Goal: Transaction & Acquisition: Download file/media

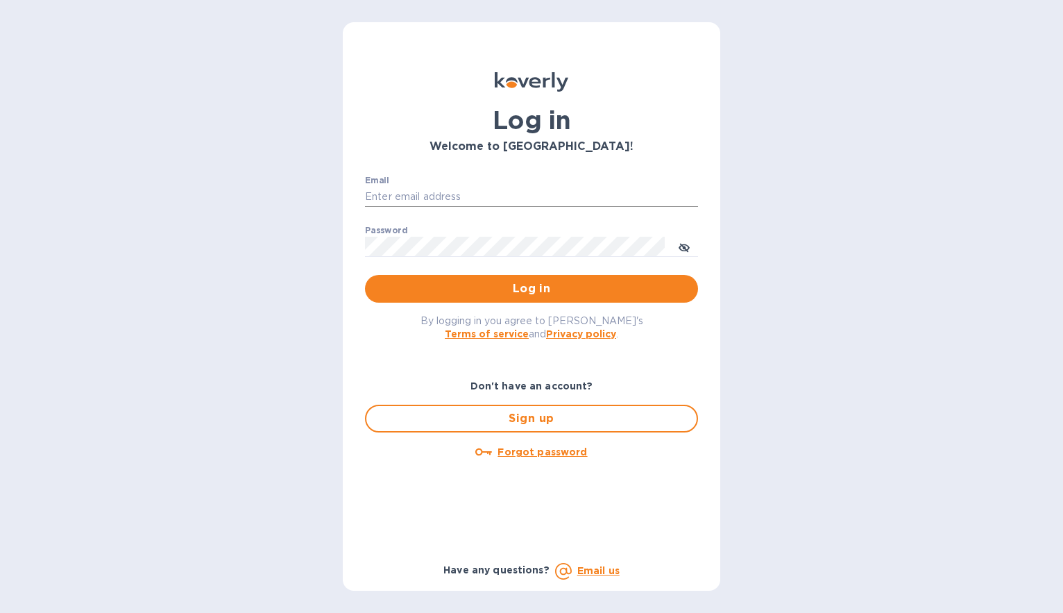
click at [474, 192] on input "Email" at bounding box center [531, 197] width 333 height 21
type input "[EMAIL_ADDRESS][PERSON_NAME][DOMAIN_NAME]"
click at [365, 275] on button "Log in" at bounding box center [531, 289] width 333 height 28
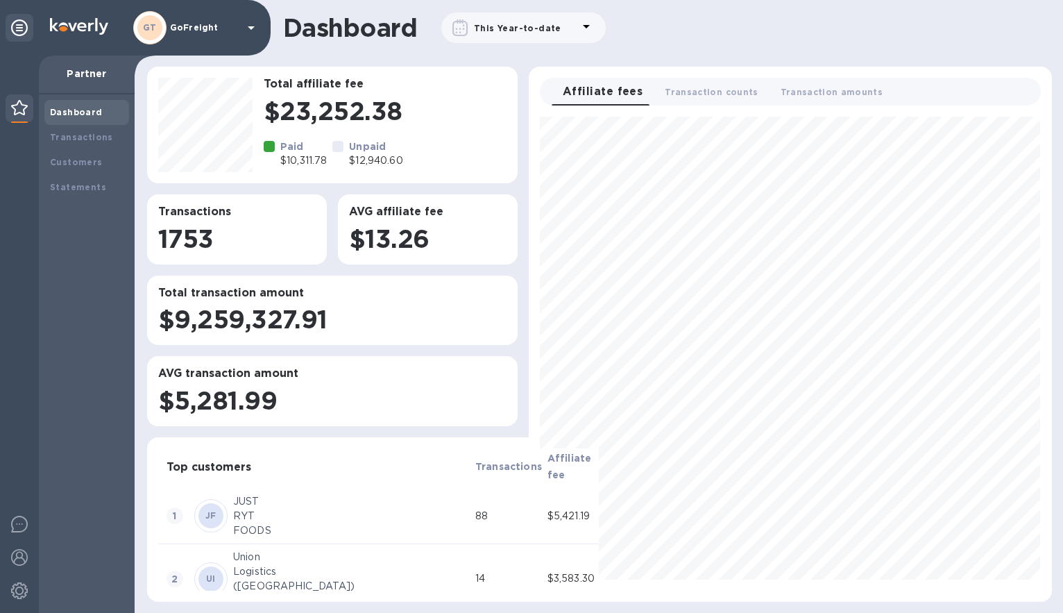
scroll to position [474, 511]
click at [105, 139] on b "Transactions" at bounding box center [81, 137] width 63 height 10
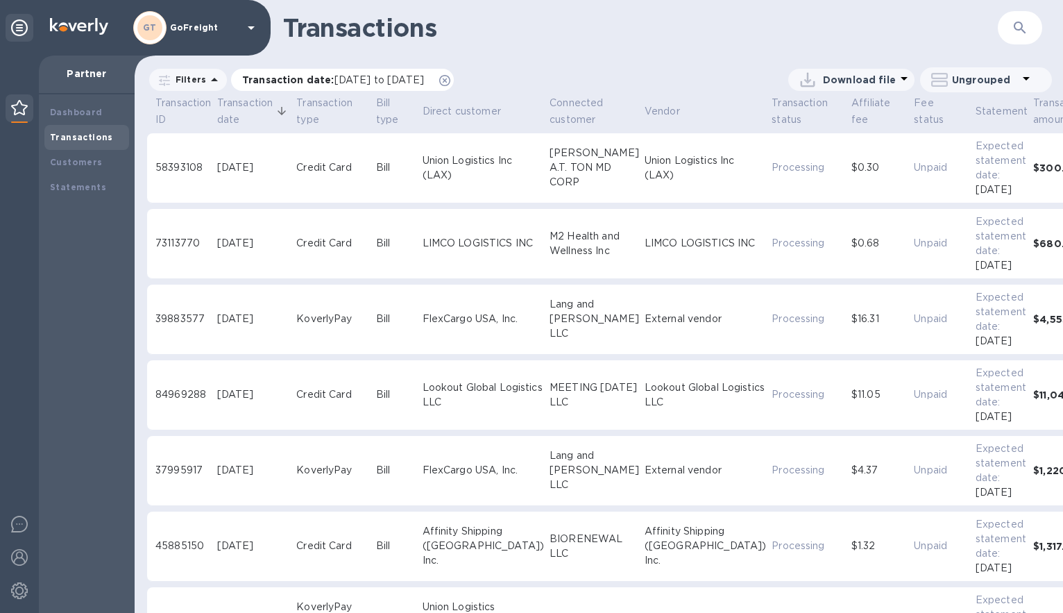
click at [382, 76] on span "[DATE] to [DATE]" at bounding box center [378, 79] width 89 height 11
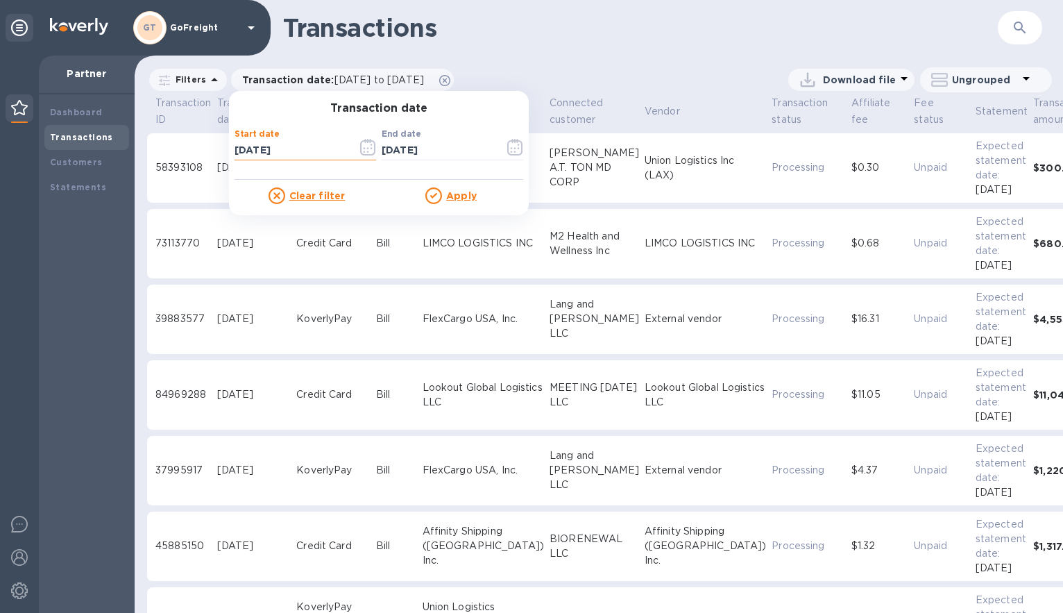
click at [252, 148] on input "[DATE]" at bounding box center [290, 150] width 112 height 21
click at [367, 151] on icon "button" at bounding box center [368, 147] width 16 height 17
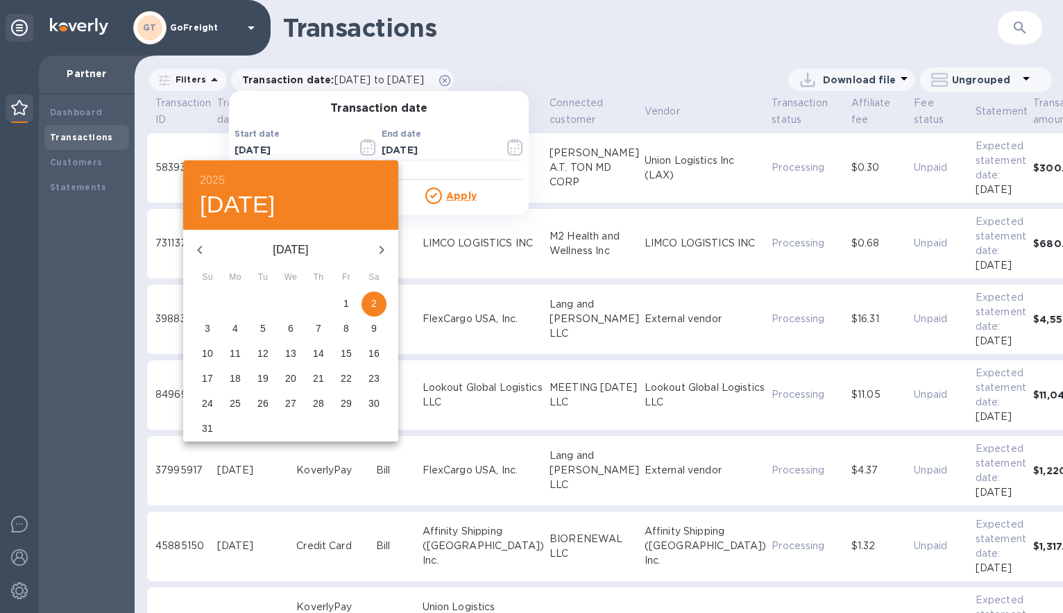
click at [346, 300] on p "1" at bounding box center [346, 303] width 6 height 14
type input "[DATE]"
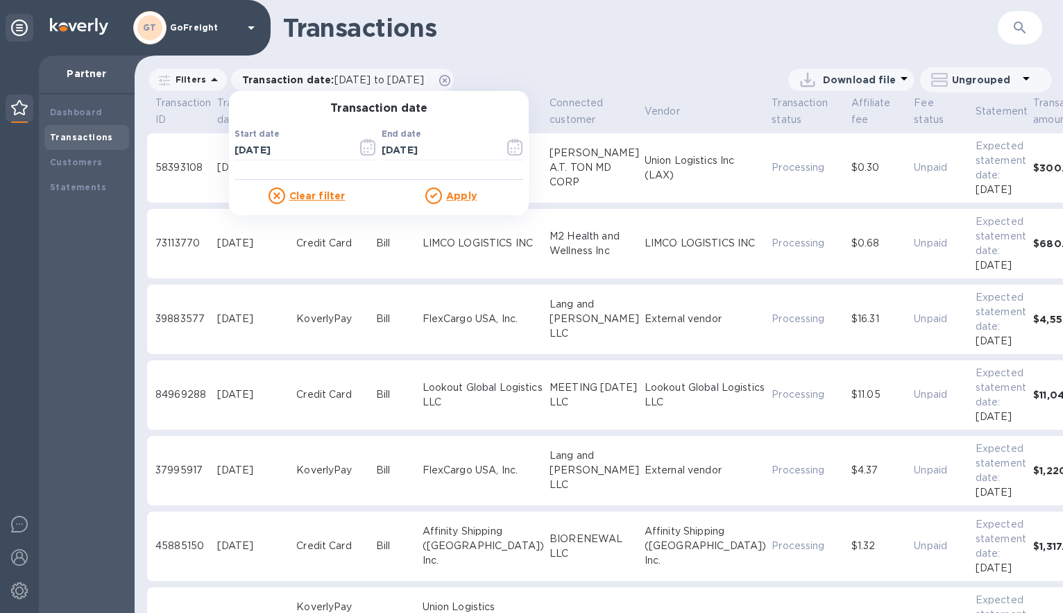
click at [448, 195] on u "Apply" at bounding box center [461, 195] width 31 height 11
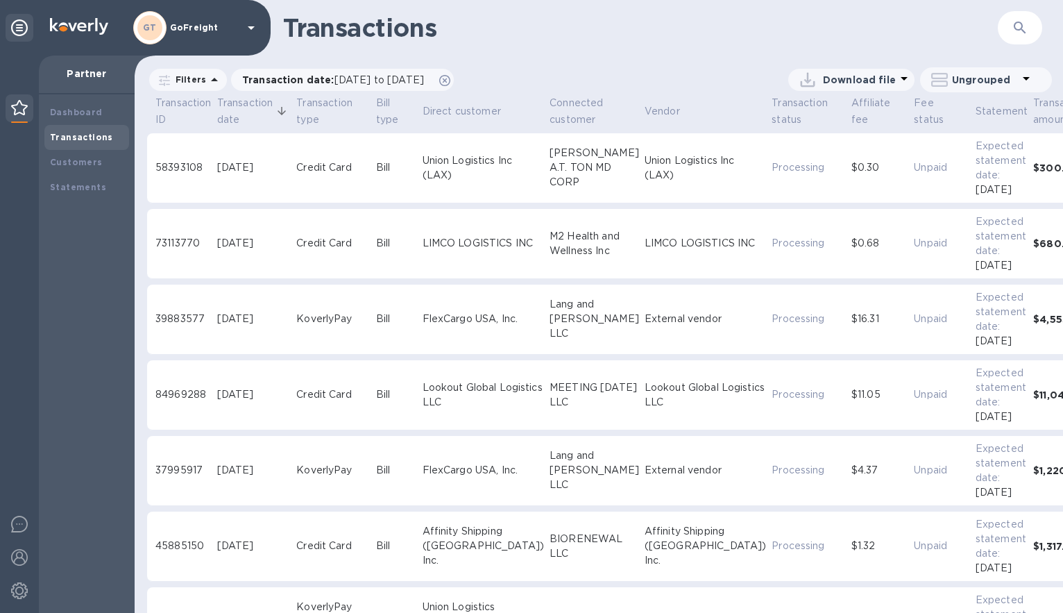
click at [864, 84] on p "Download file" at bounding box center [859, 80] width 73 height 14
click at [860, 115] on li "XLSX file" at bounding box center [850, 113] width 94 height 39
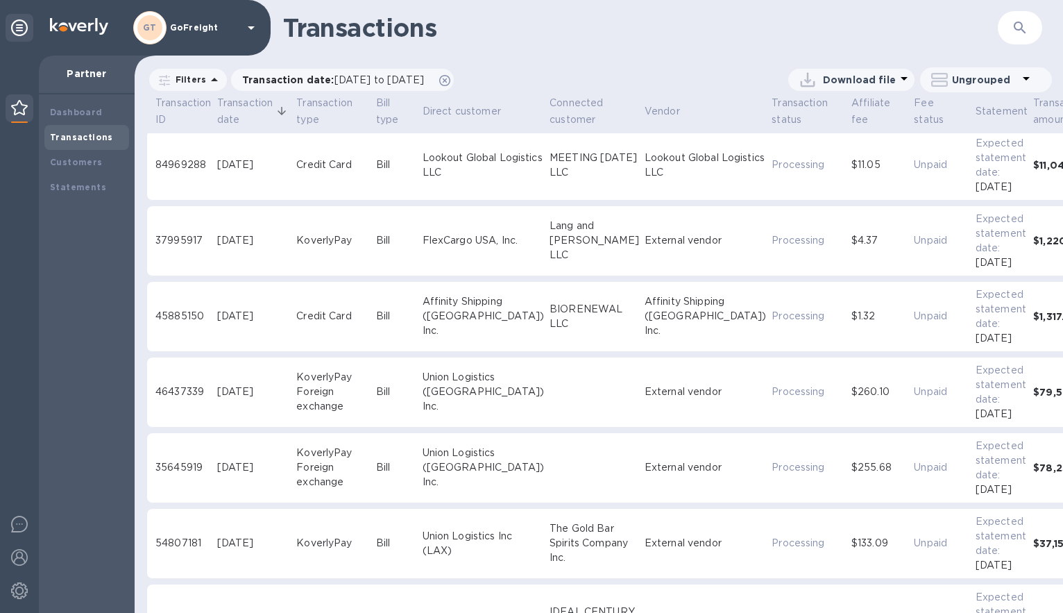
scroll to position [221, 0]
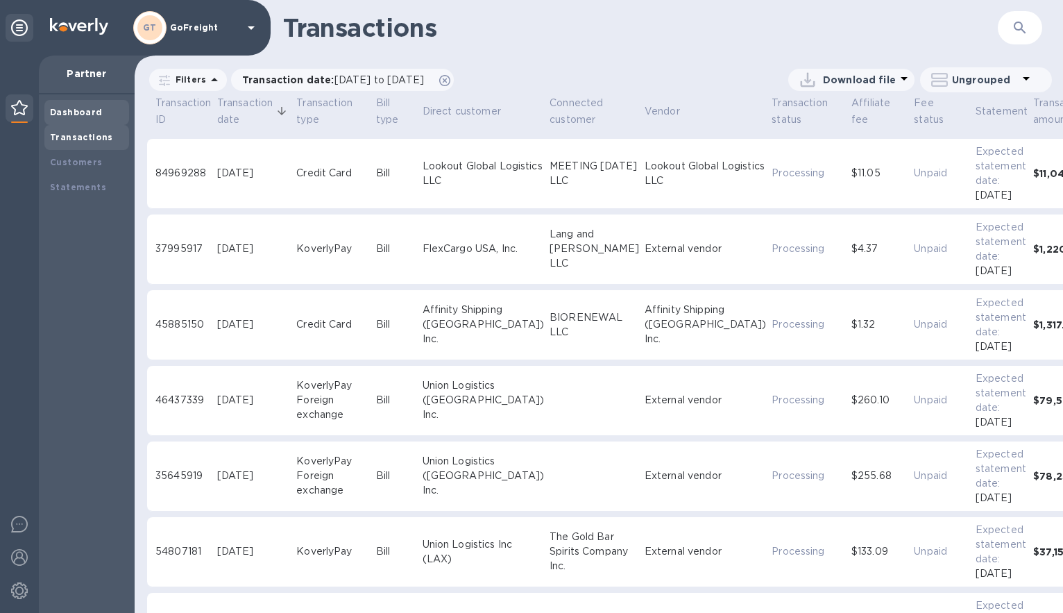
click at [63, 110] on b "Dashboard" at bounding box center [76, 112] width 53 height 10
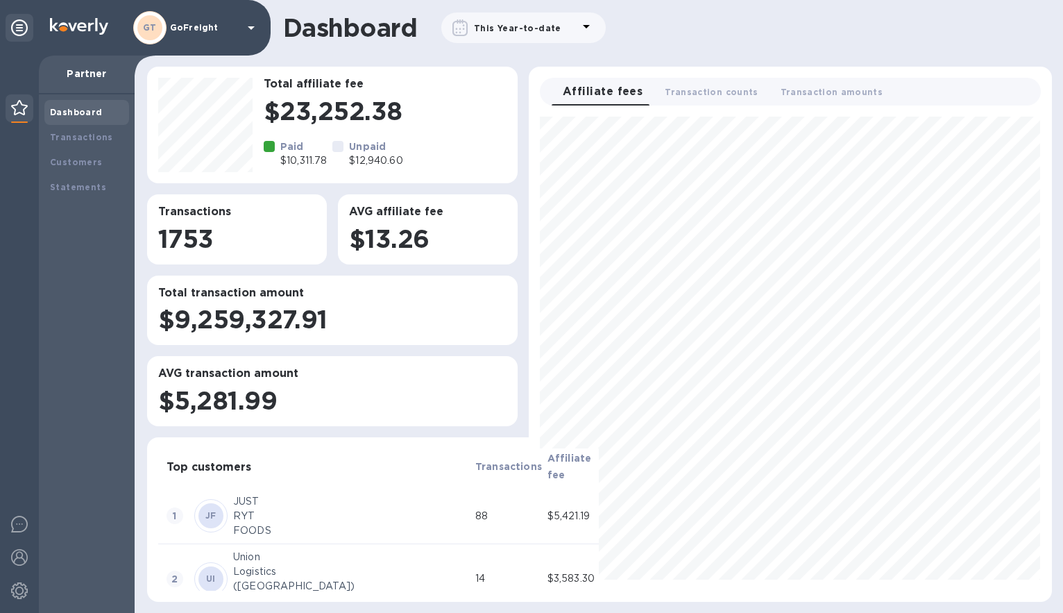
scroll to position [474, 511]
